Goal: Information Seeking & Learning: Learn about a topic

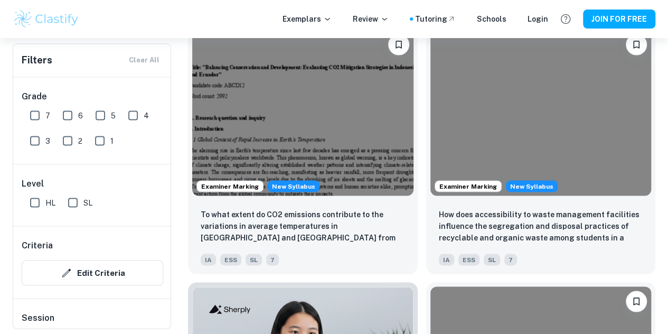
scroll to position [918, 0]
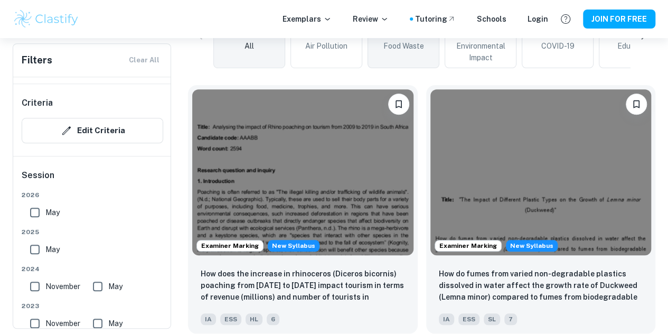
scroll to position [346, 0]
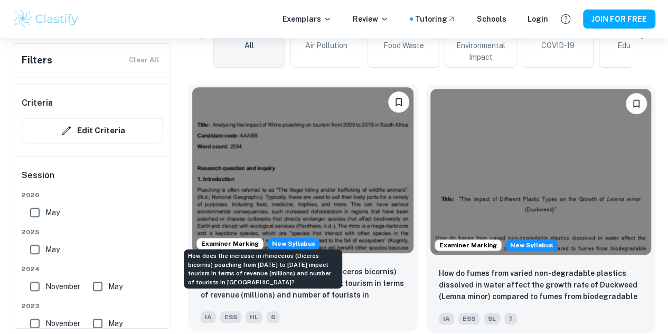
click at [275, 266] on p "How does the increase in rhinoceros (Diceros bicornis) poaching from [DATE] to …" at bounding box center [303, 284] width 204 height 36
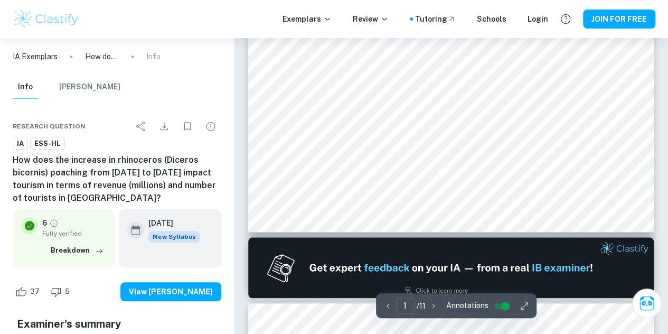
type input "2"
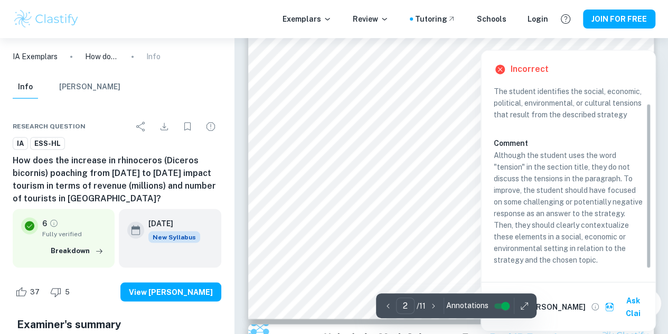
scroll to position [853, 0]
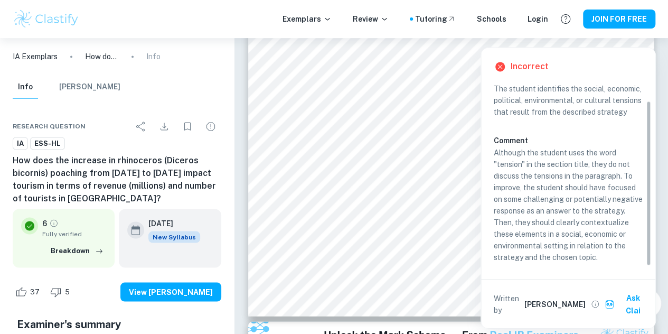
click at [539, 298] on h6 "[PERSON_NAME]" at bounding box center [555, 304] width 61 height 12
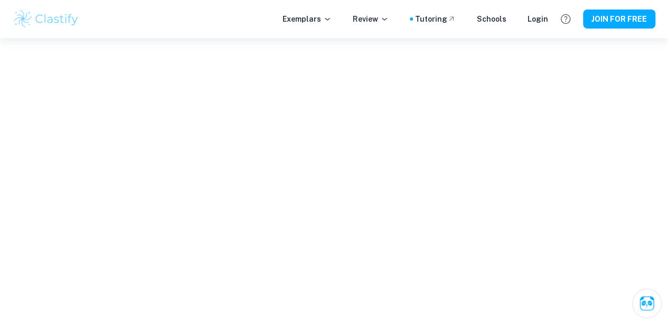
scroll to position [1079, 0]
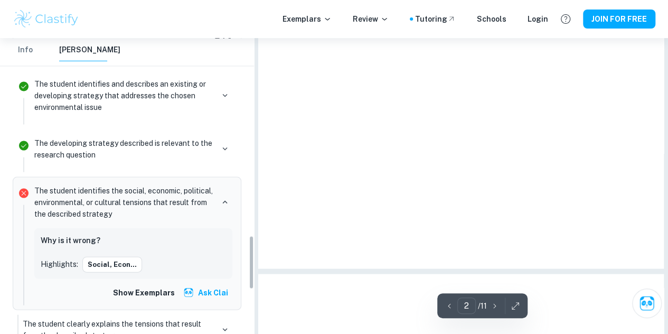
click at [539, 264] on div at bounding box center [461, 6] width 406 height 525
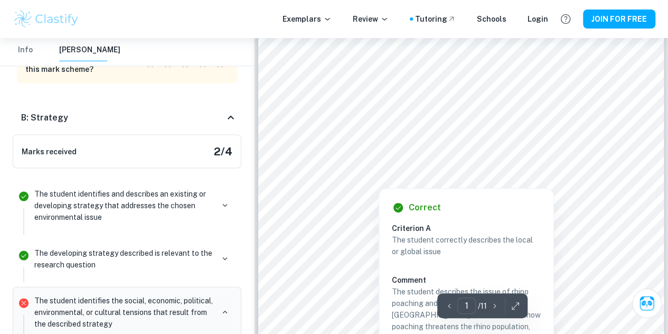
scroll to position [0, 0]
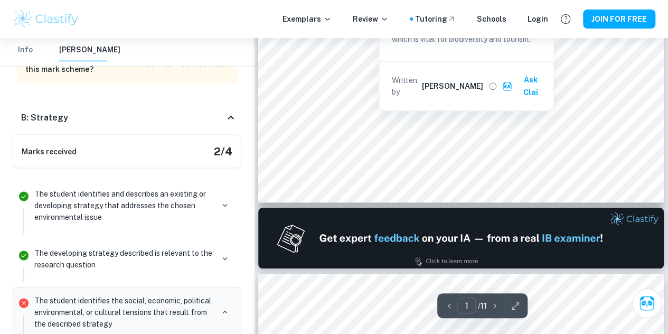
type input "2"
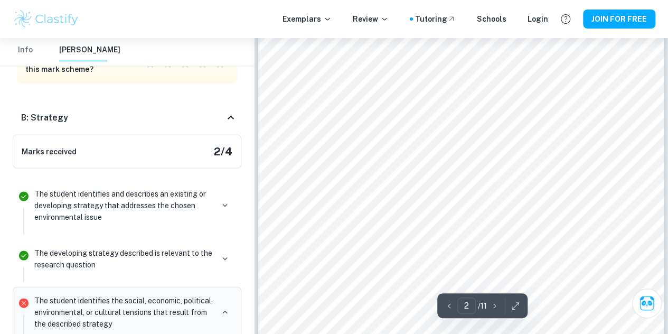
scroll to position [826, 0]
